Goal: Task Accomplishment & Management: Complete application form

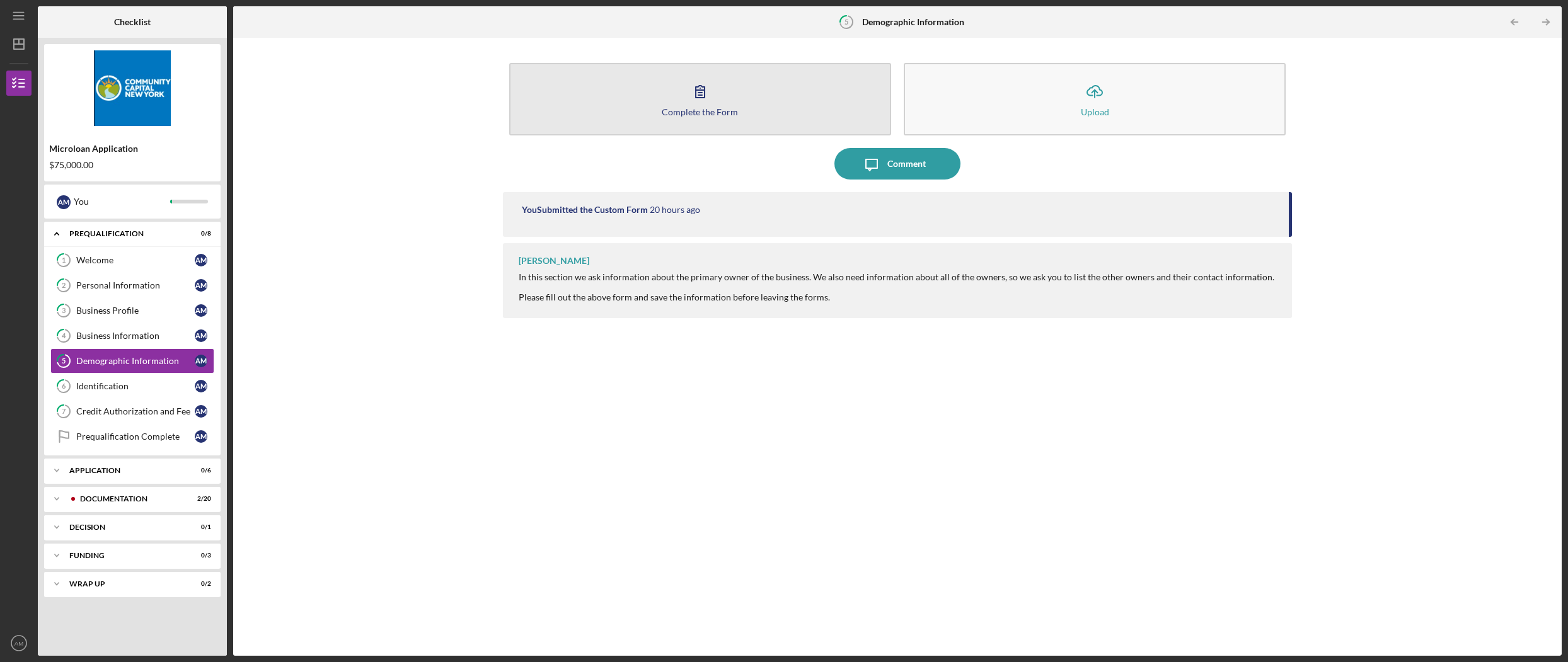
click at [698, 95] on icon "button" at bounding box center [700, 91] width 9 height 12
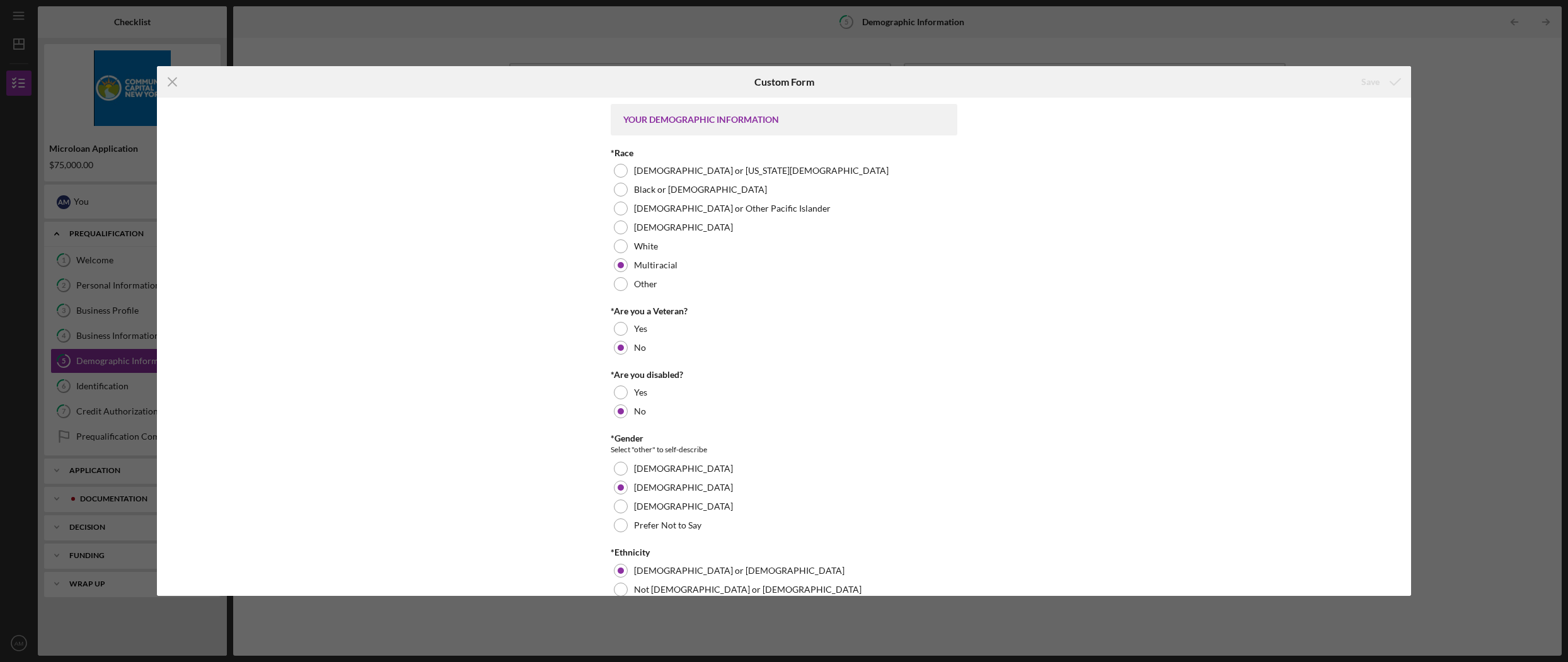
scroll to position [450, 0]
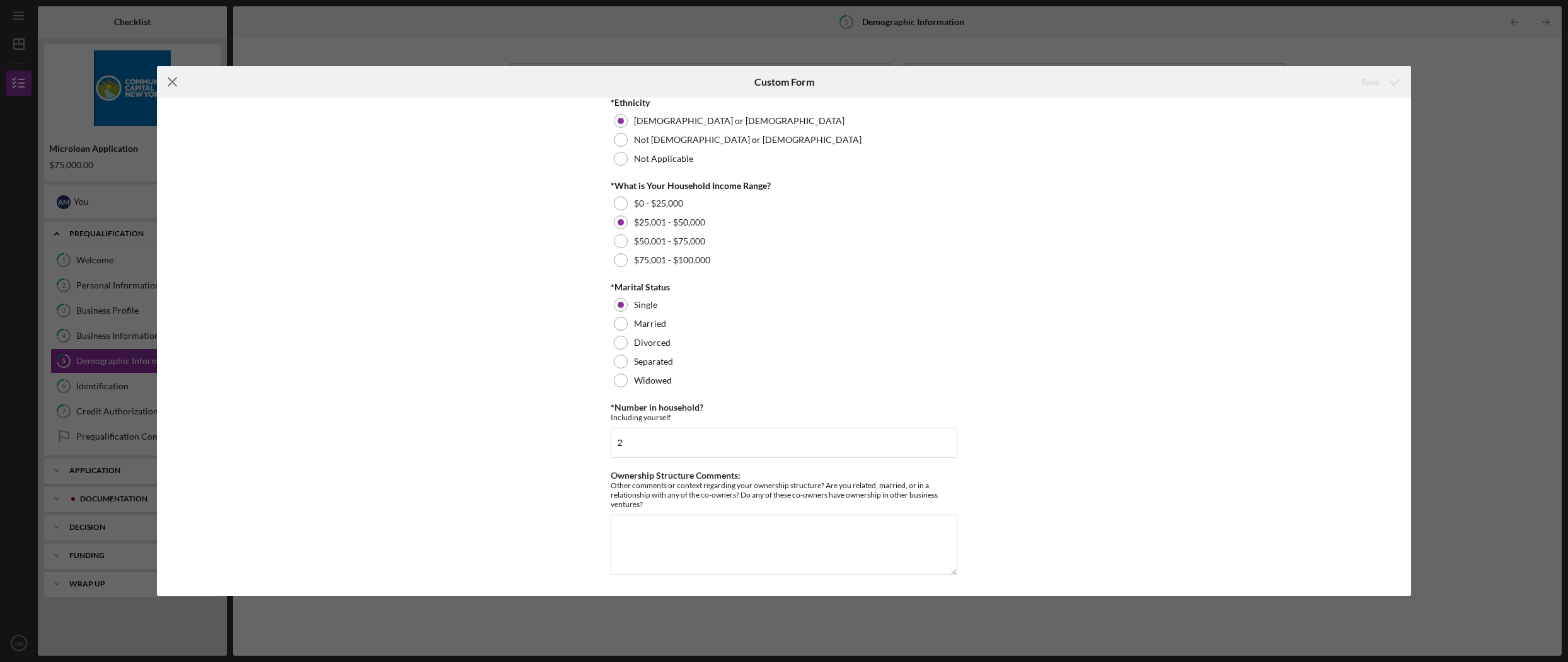
click at [175, 81] on icon "Icon/Menu Close" at bounding box center [172, 82] width 32 height 32
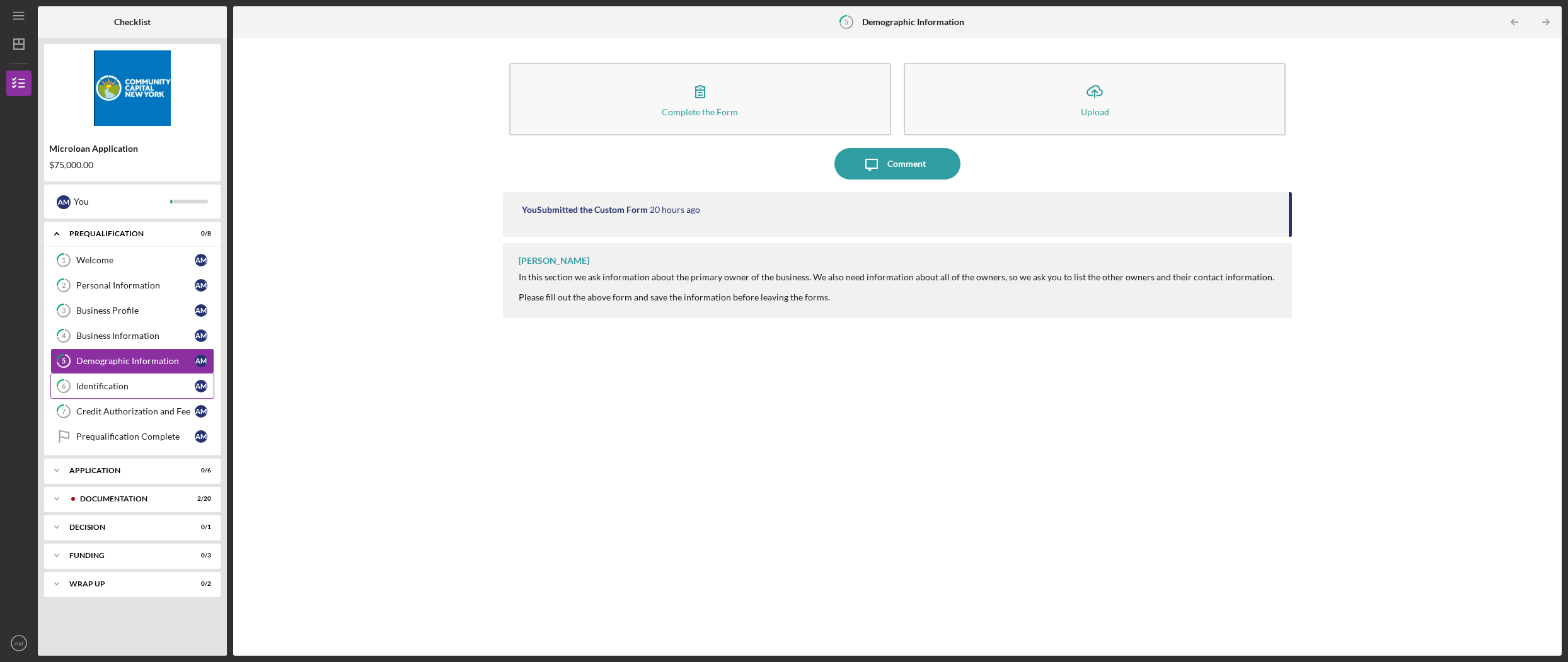
click at [137, 384] on div "Identification" at bounding box center [135, 386] width 119 height 10
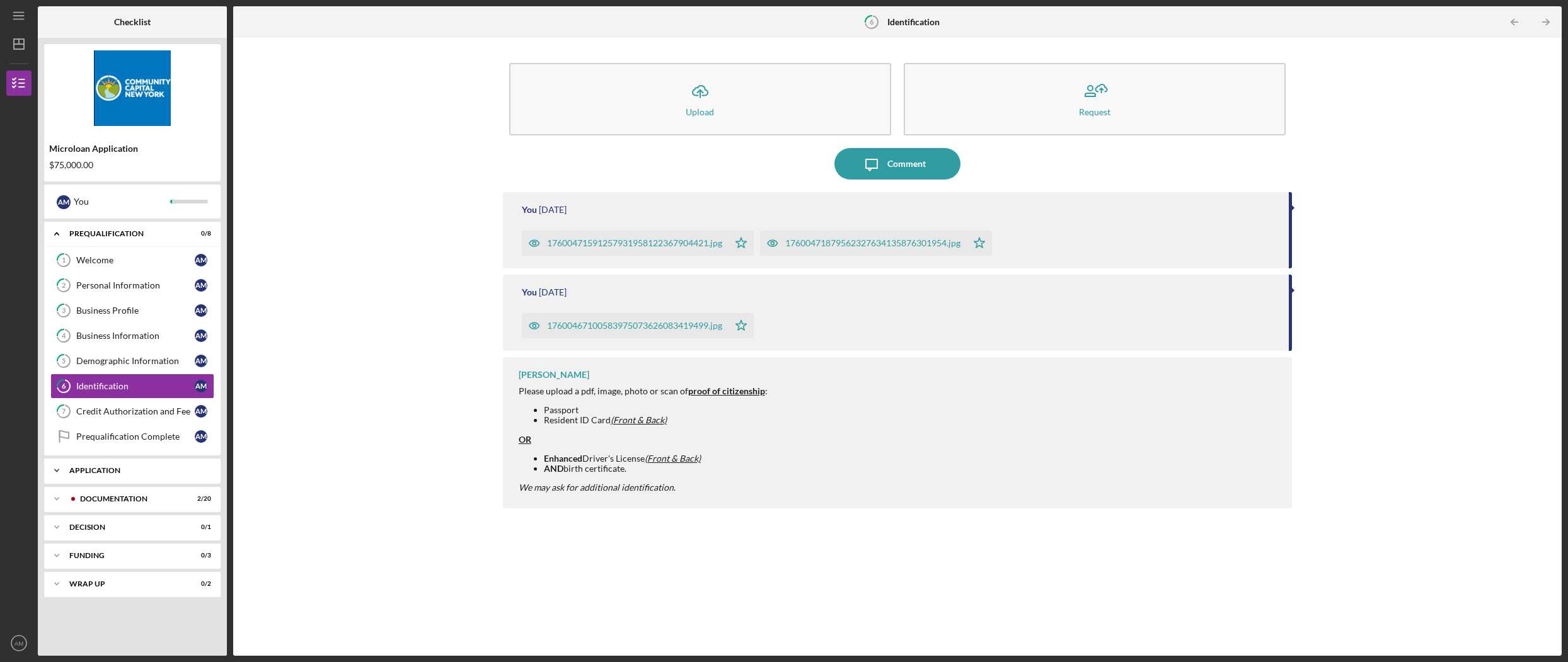
click at [138, 473] on div "Application" at bounding box center [137, 470] width 136 height 8
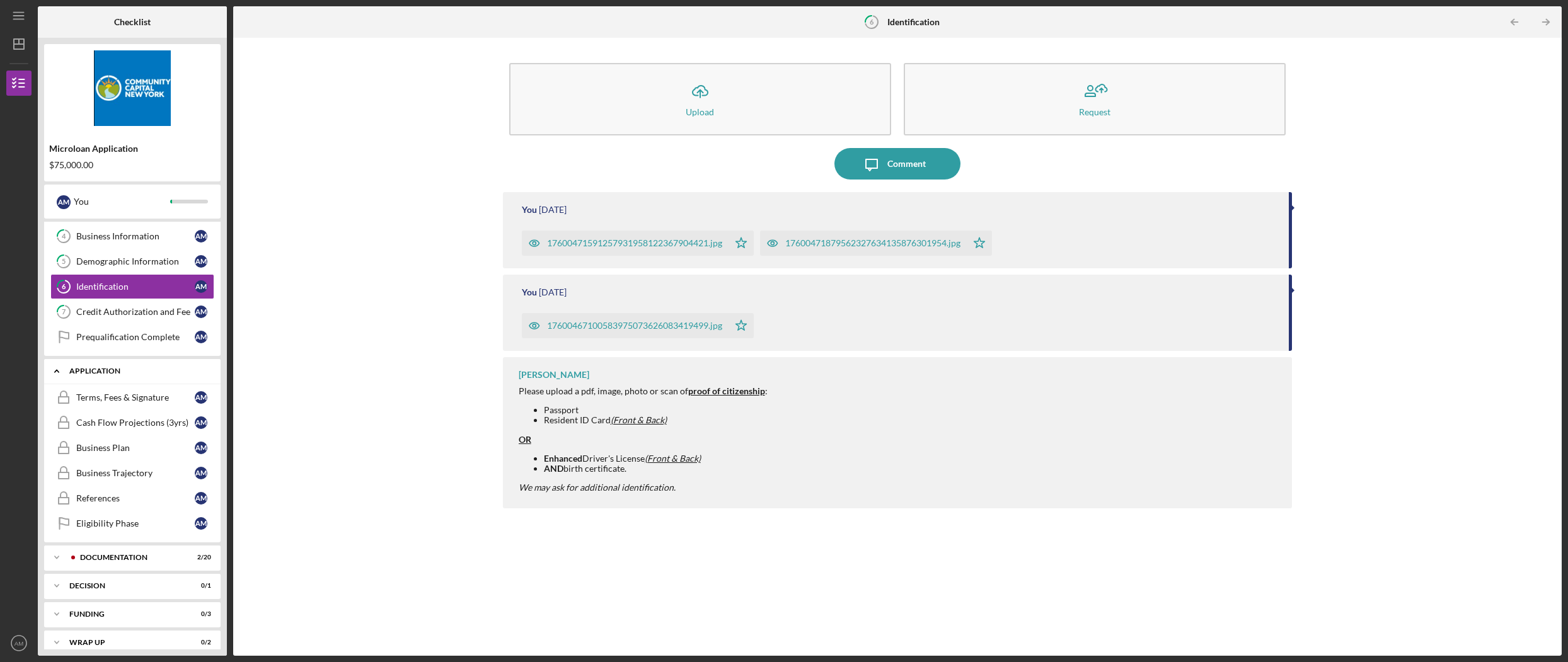
scroll to position [112, 0]
